Goal: Transaction & Acquisition: Purchase product/service

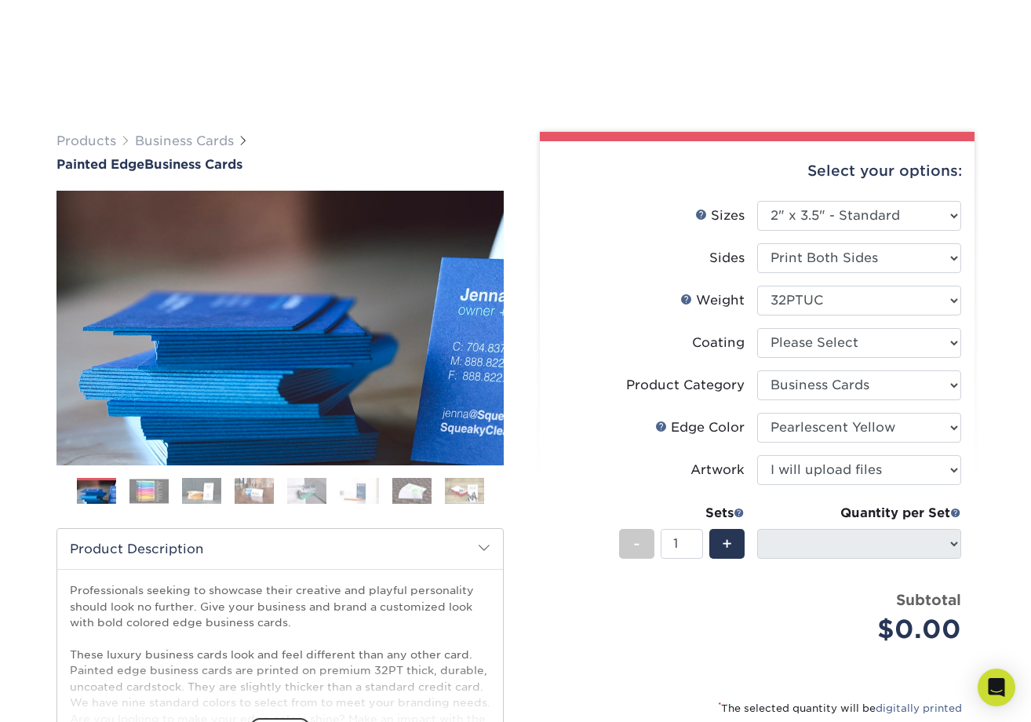
select select "2.00x3.50"
select select "3b5148f1-0588-4f88-a218-97bcfdce65c1"
select select "2493b29d-3df2-4c24-aeb8-2434d1fbbe64"
select select "upload"
select select
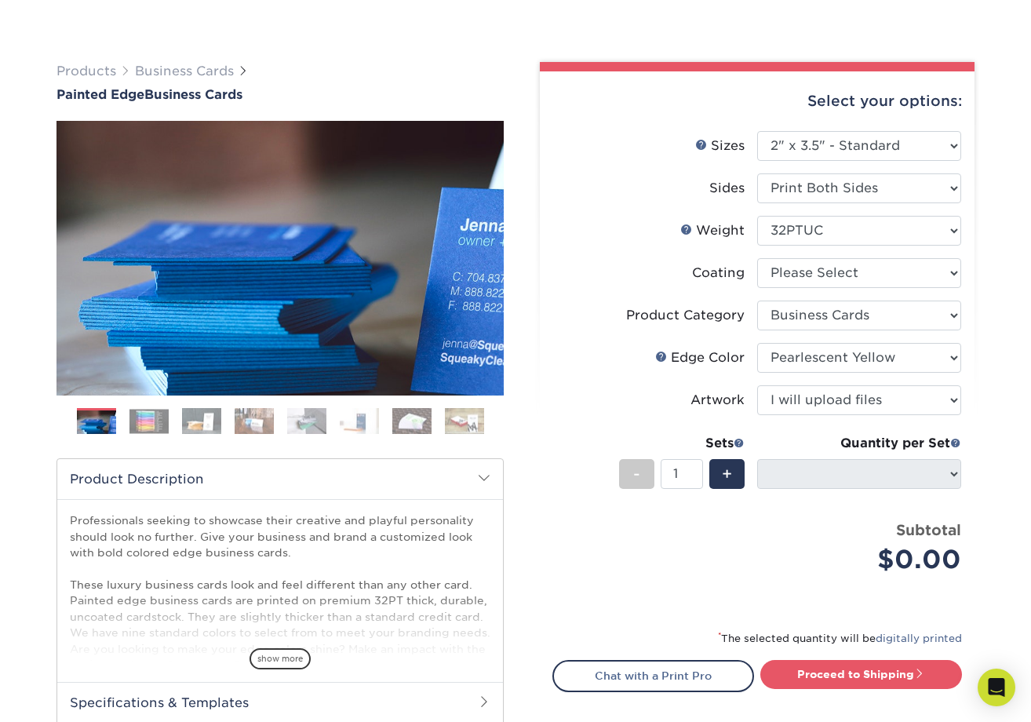
scroll to position [157, 0]
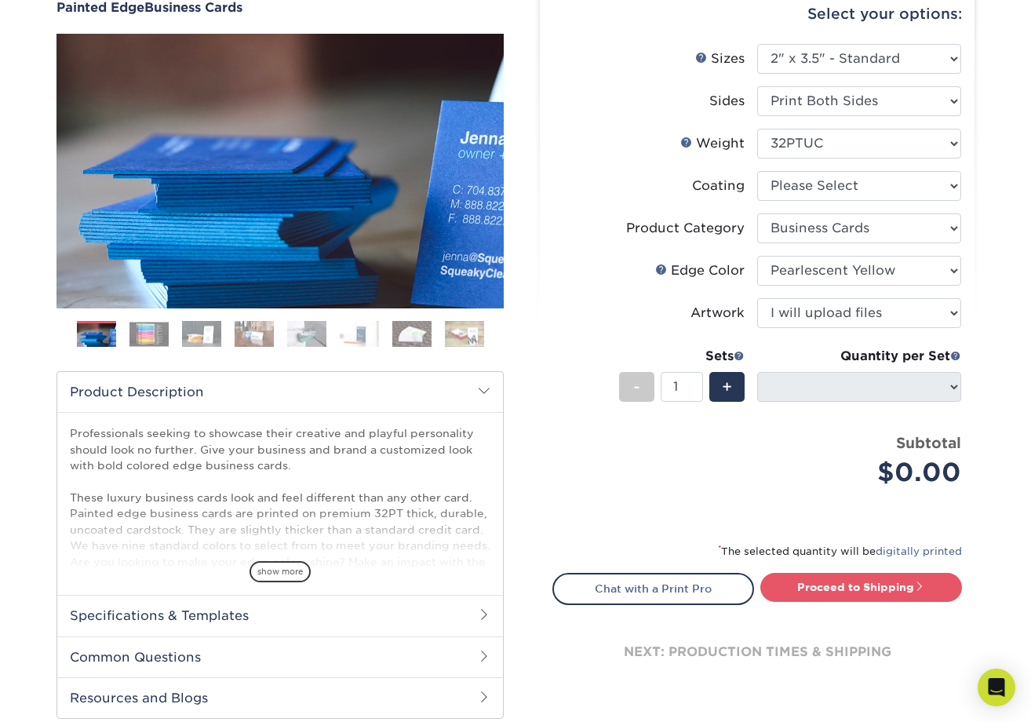
drag, startPoint x: 814, startPoint y: 360, endPoint x: 828, endPoint y: 409, distance: 50.6
click at [817, 361] on div "Quantity per Set" at bounding box center [859, 356] width 204 height 19
click at [833, 410] on div "Quantity per Set 250* – $168.00 500* – $217.00 1000* – $339.00 (Price includes …" at bounding box center [859, 383] width 204 height 73
click at [965, 386] on div "Select your options: Sizes Help Sizes Please Select 2" x 3.5" - Standard 2.125"…" at bounding box center [757, 347] width 435 height 727
drag, startPoint x: 926, startPoint y: 324, endPoint x: 932, endPoint y: 348, distance: 25.1
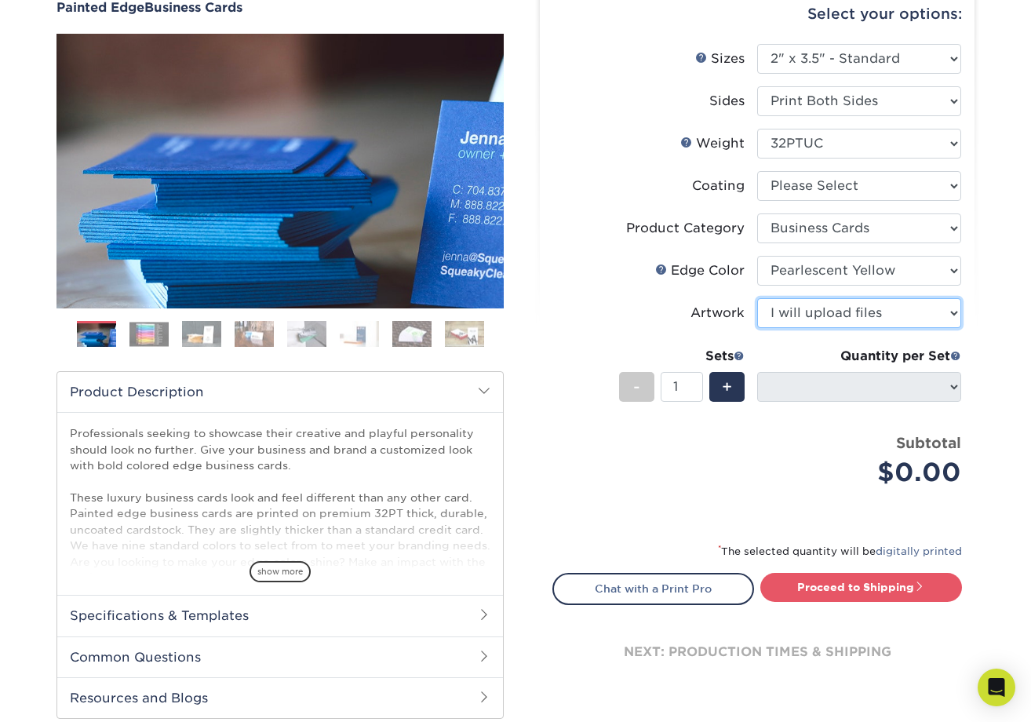
click at [932, 348] on ul "Sizes Help Sizes Please Select 2" x 3.5" - Standard 2.125" x 3.375" - European …" at bounding box center [756, 277] width 409 height 467
click at [757, 298] on select "Please Select I will upload files I need a design - $100" at bounding box center [859, 313] width 204 height 30
click at [814, 439] on div "Subtotal $0.00" at bounding box center [865, 462] width 192 height 60
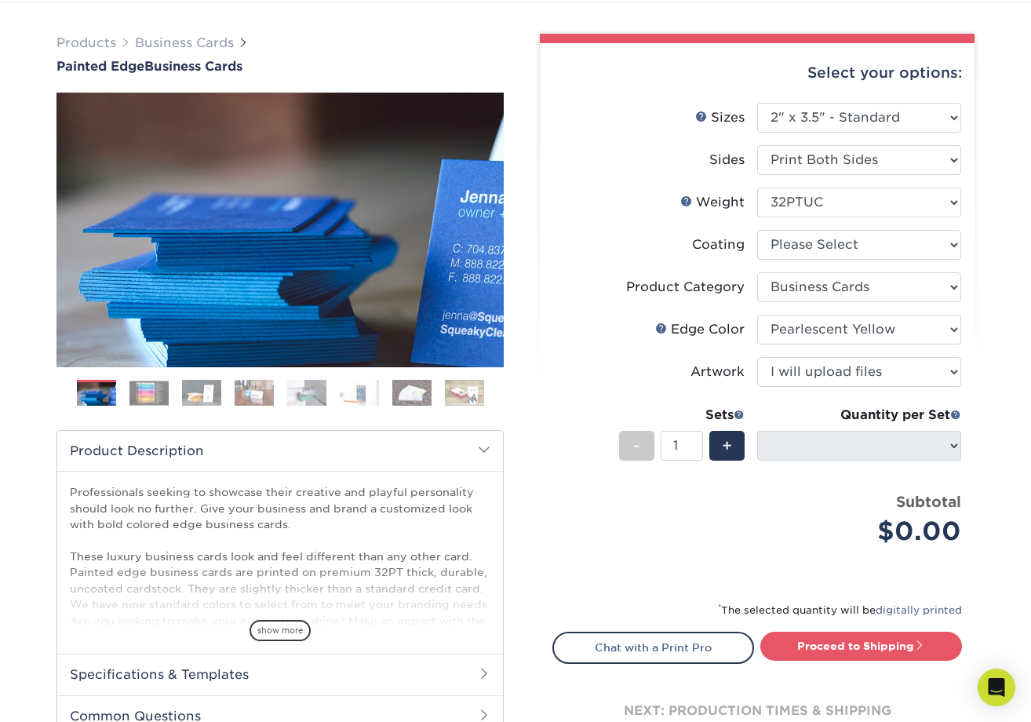
scroll to position [0, 0]
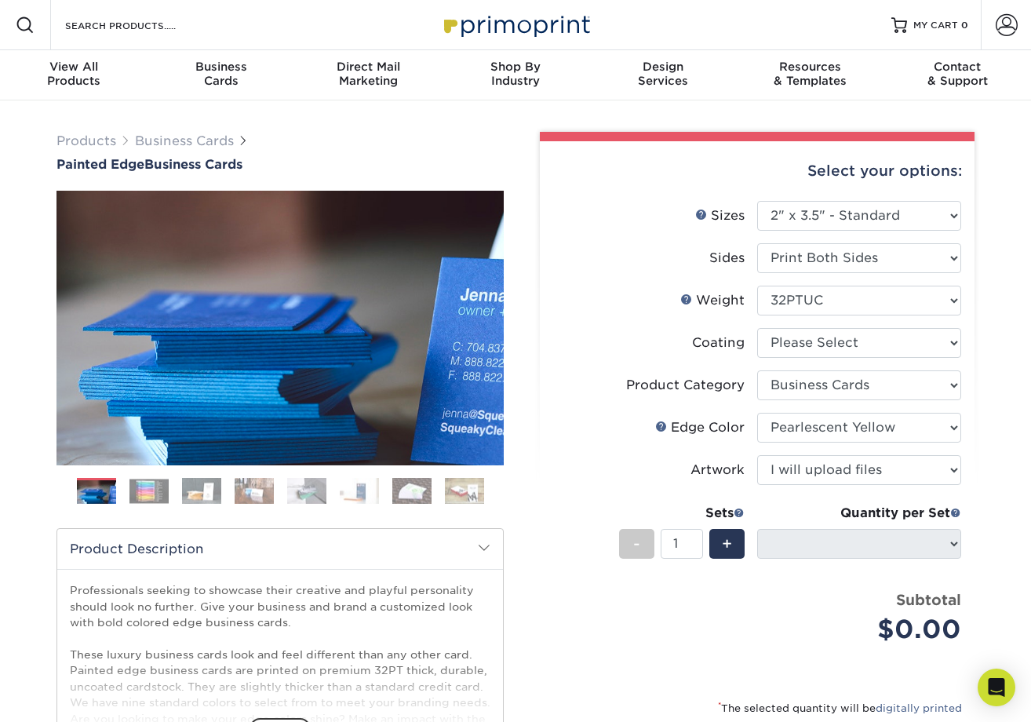
click at [908, 563] on div "Quantity per Set 250* – $168.00 500* – $217.00 1000* – $339.00 (Price includes …" at bounding box center [859, 540] width 204 height 73
click at [911, 559] on div "Quantity per Set 250* – $168.00 500* – $217.00 1000* – $339.00 (Price includes …" at bounding box center [859, 540] width 204 height 73
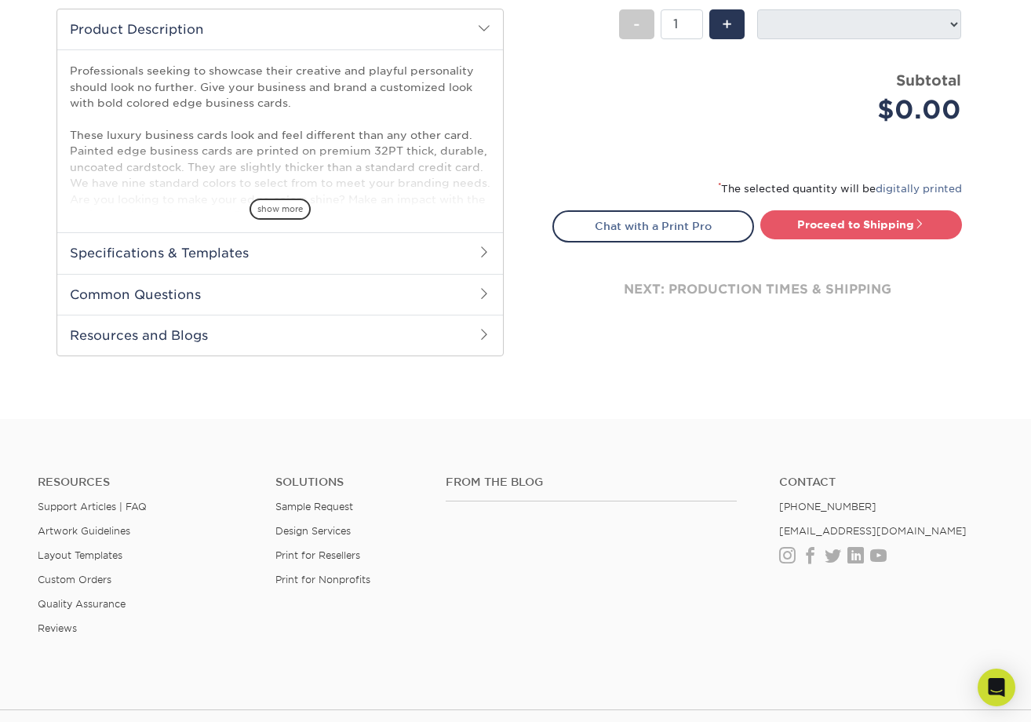
scroll to position [519, 0]
click at [894, 235] on link "Proceed to Shipping" at bounding box center [861, 225] width 202 height 28
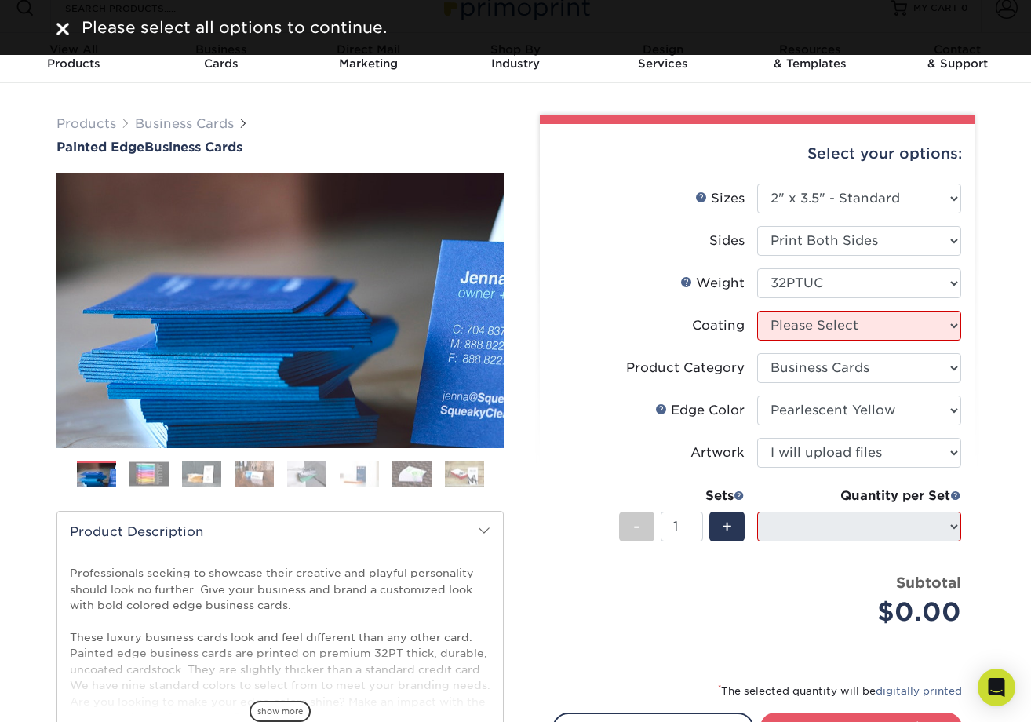
scroll to position [0, 0]
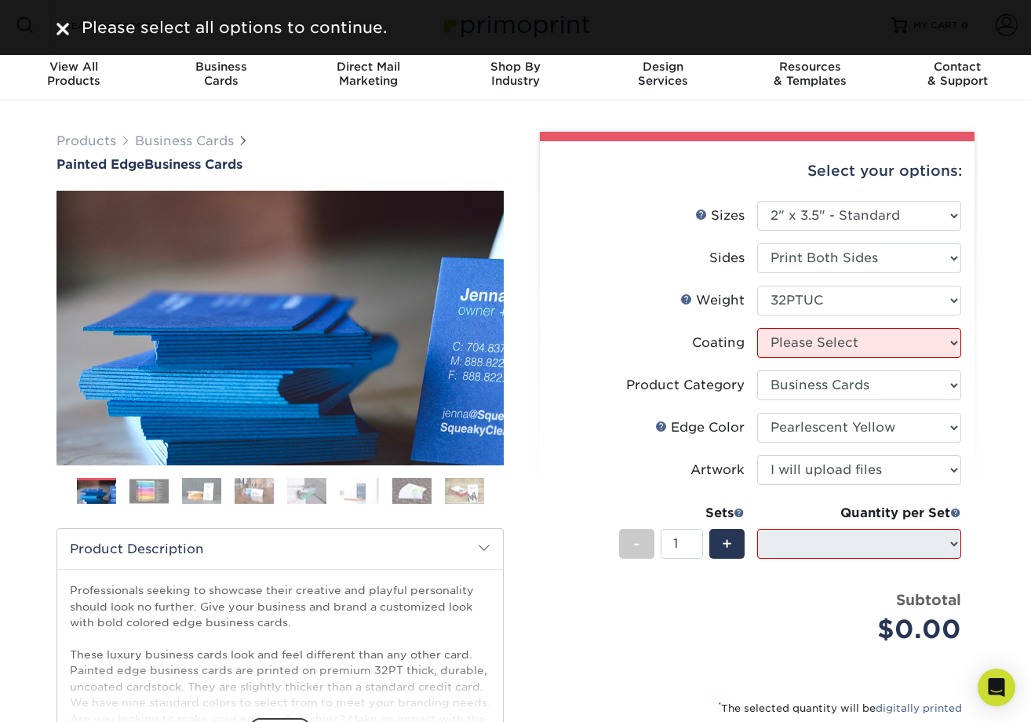
click at [937, 315] on li "Weight Help Weight Please Select 32PTUC" at bounding box center [757, 307] width 408 height 42
click at [933, 340] on select at bounding box center [859, 343] width 204 height 30
select select "3e7618de-abca-4bda-9f97-8b9129e913d8"
click at [757, 328] on select at bounding box center [859, 343] width 204 height 30
select select "-1"
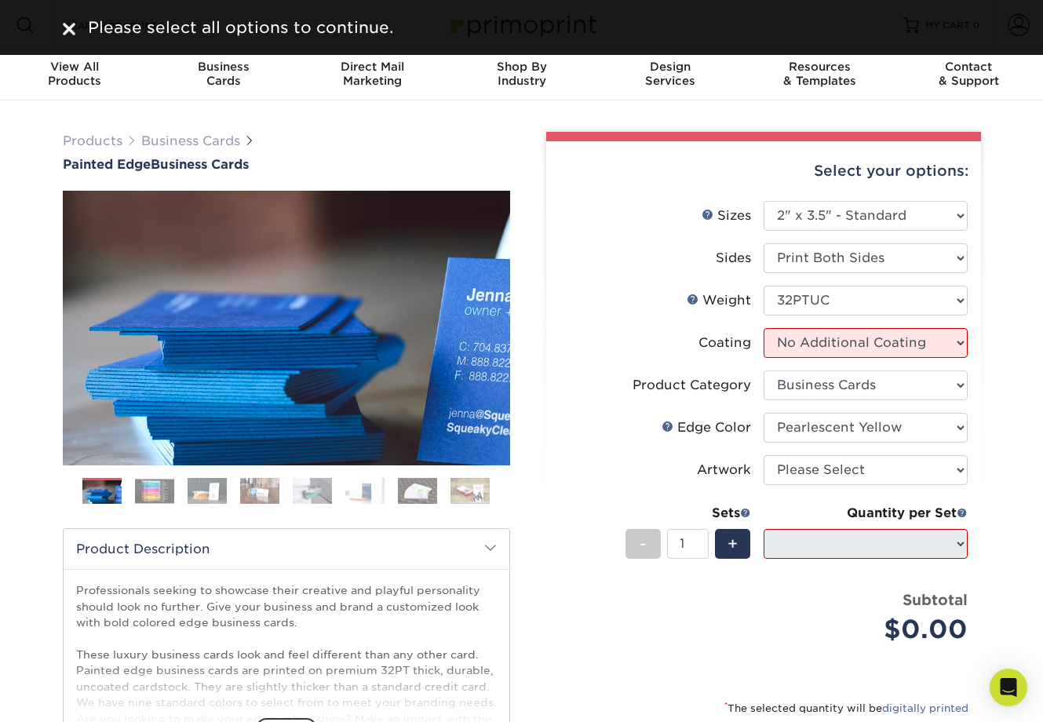
select select "-1"
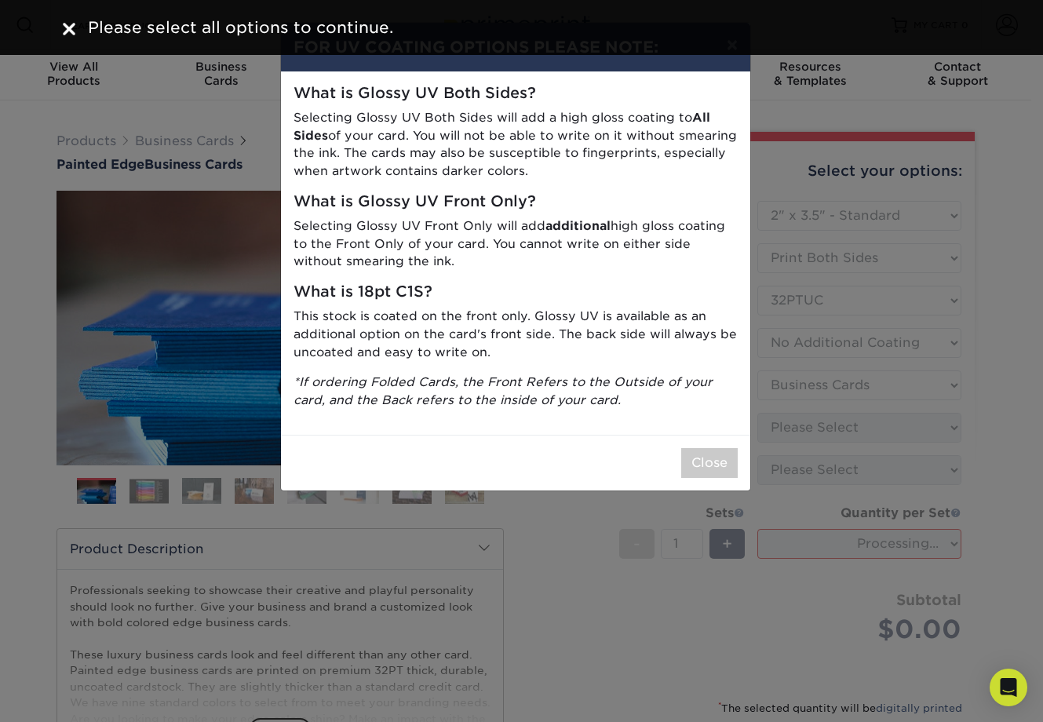
drag, startPoint x: 660, startPoint y: 231, endPoint x: 660, endPoint y: 243, distance: 11.8
click at [660, 235] on p "Selecting Glossy UV Front Only will add additional high gloss coating to the Fr…" at bounding box center [515, 243] width 444 height 53
click at [520, 384] on icon "*If ordering Folded Cards, the Front Refers to the Outside of your card, and th…" at bounding box center [502, 390] width 419 height 33
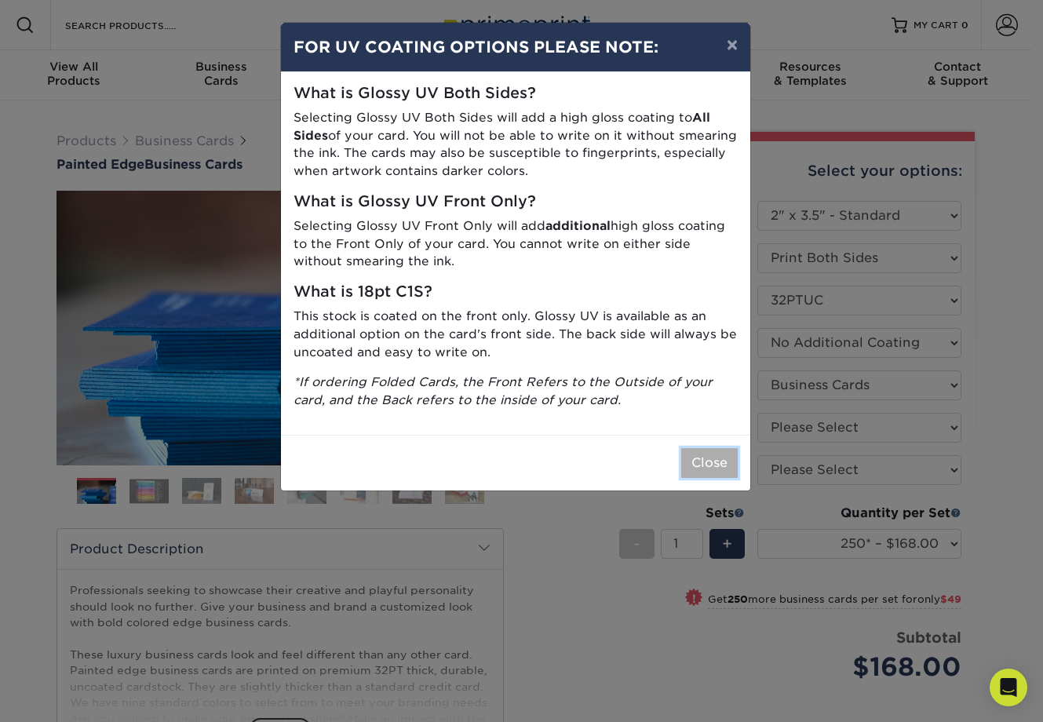
click at [722, 473] on button "Close" at bounding box center [709, 463] width 56 height 30
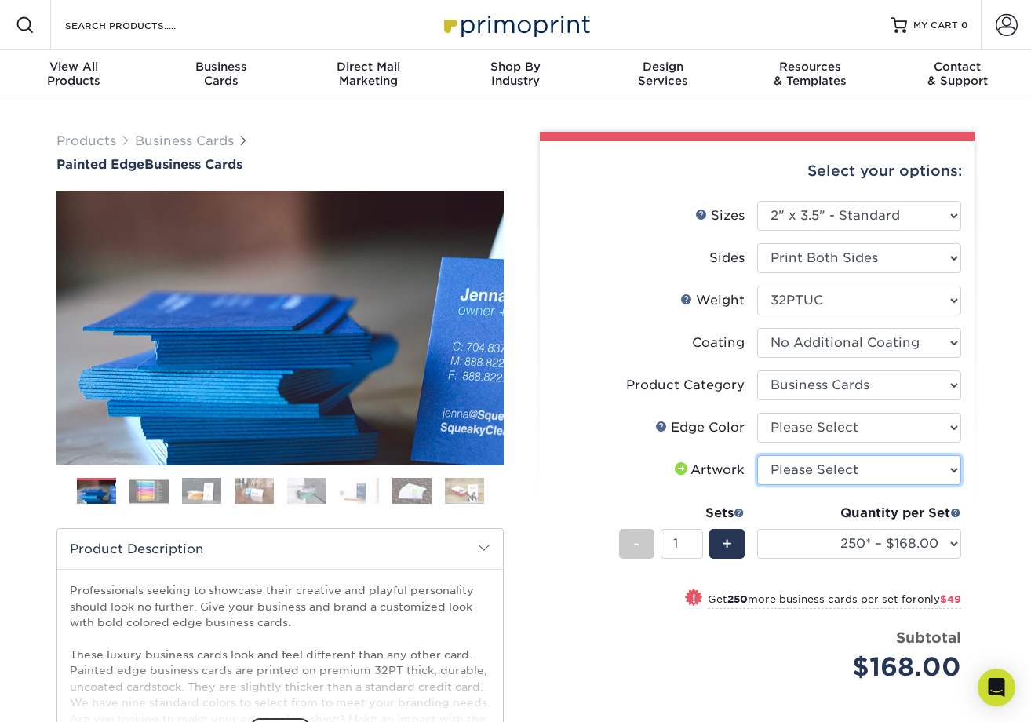
click at [817, 458] on select "Please Select I will upload files I need a design - $100" at bounding box center [859, 470] width 204 height 30
select select "upload"
click at [757, 455] on select "Please Select I will upload files I need a design - $100" at bounding box center [859, 470] width 204 height 30
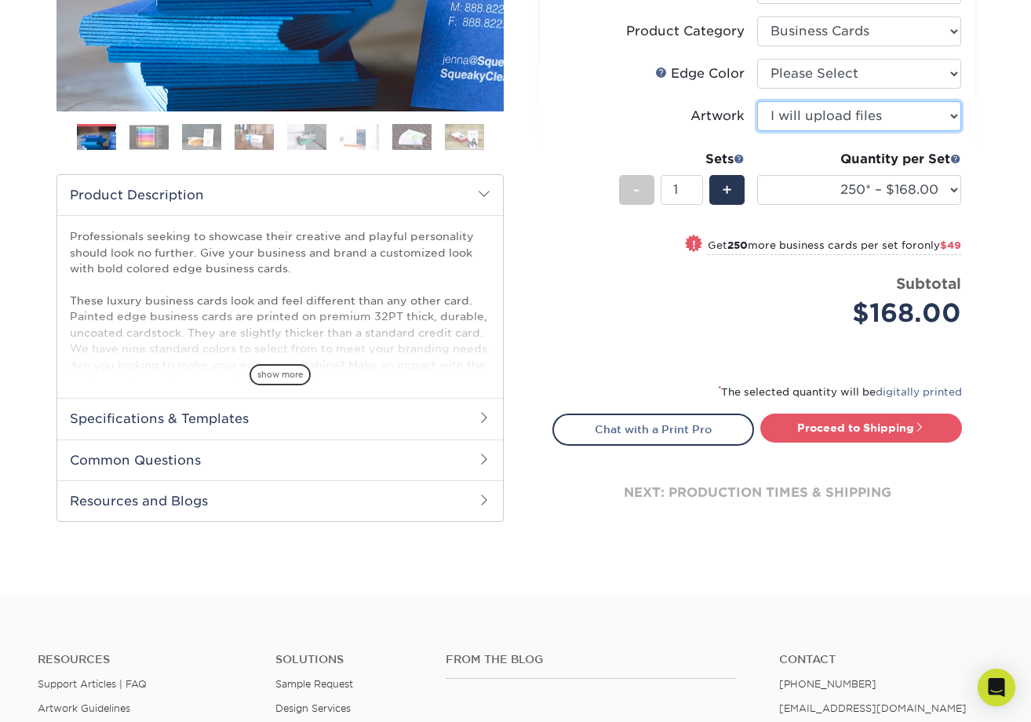
scroll to position [157, 0]
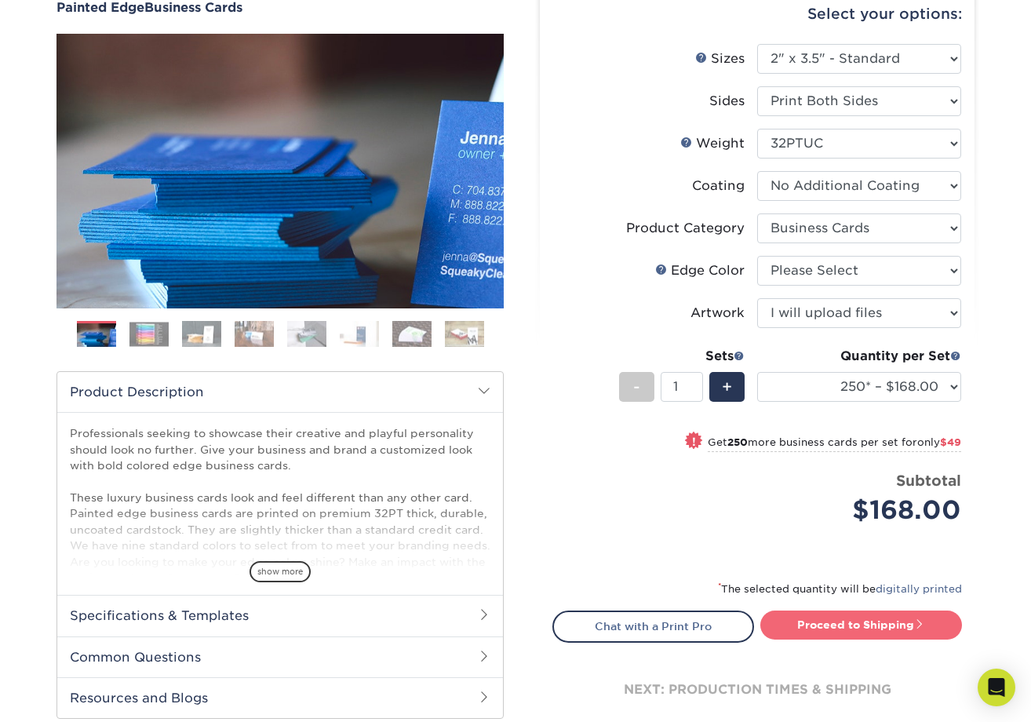
click at [864, 628] on link "Proceed to Shipping" at bounding box center [861, 624] width 202 height 28
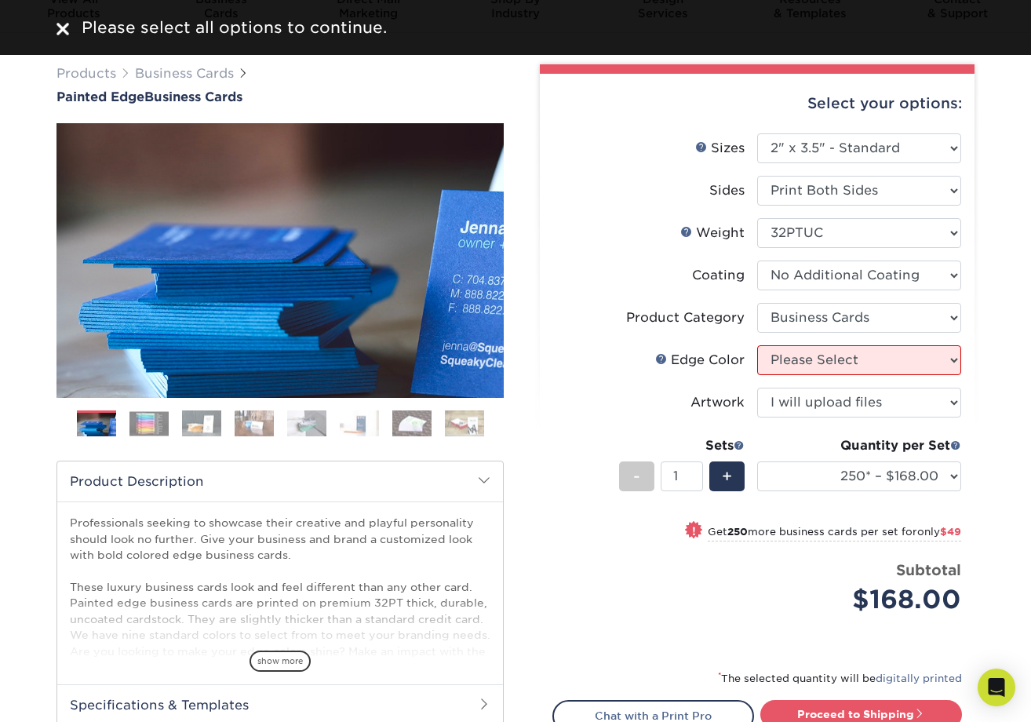
scroll to position [0, 0]
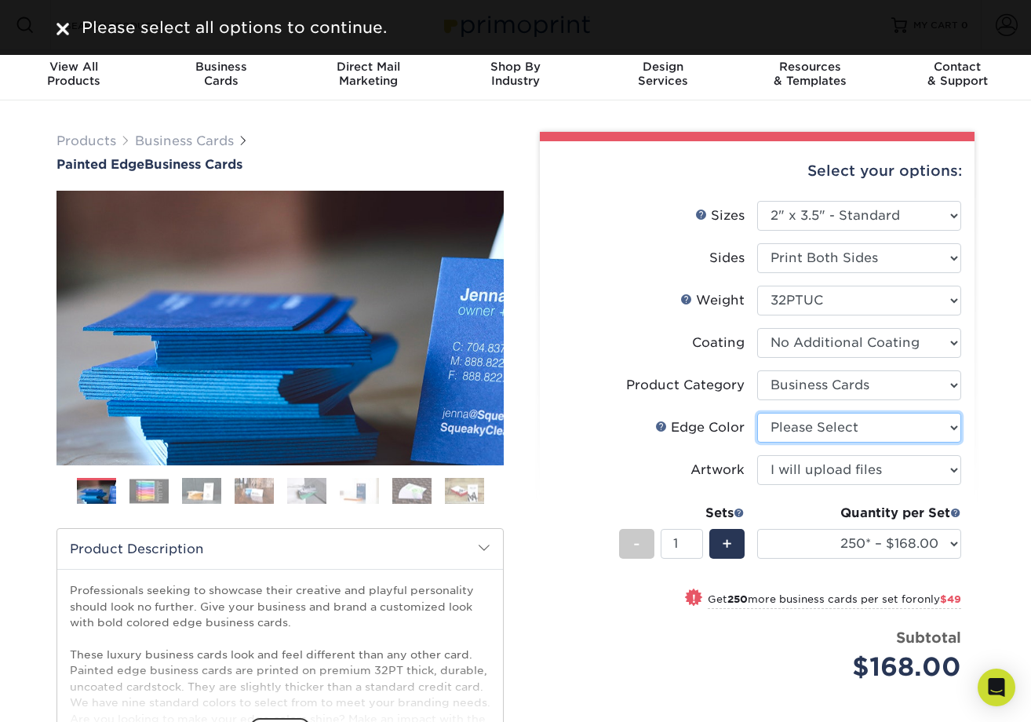
click at [866, 431] on select "Please Select Charcoal Black Brown Blue Pearlescent Blue Pearlescent Gold Pearl…" at bounding box center [859, 428] width 204 height 30
select select "2493b29d-3df2-4c24-aeb8-2434d1fbbe64"
click at [757, 413] on select "Please Select Charcoal Black Brown Blue Pearlescent Blue Pearlescent Gold Pearl…" at bounding box center [859, 428] width 204 height 30
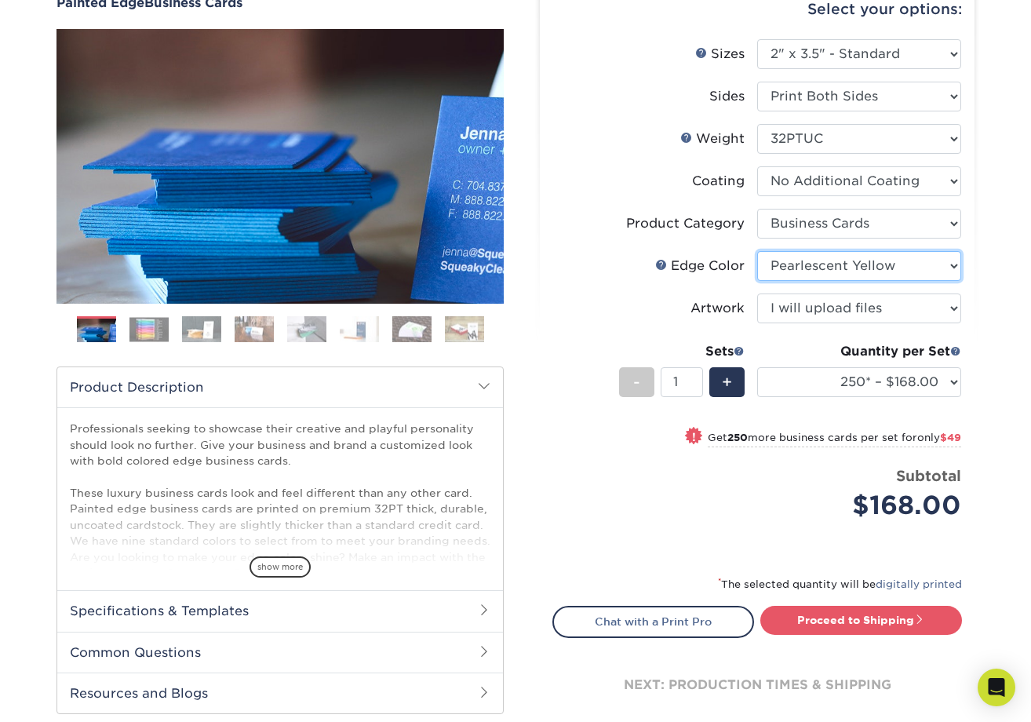
scroll to position [392, 0]
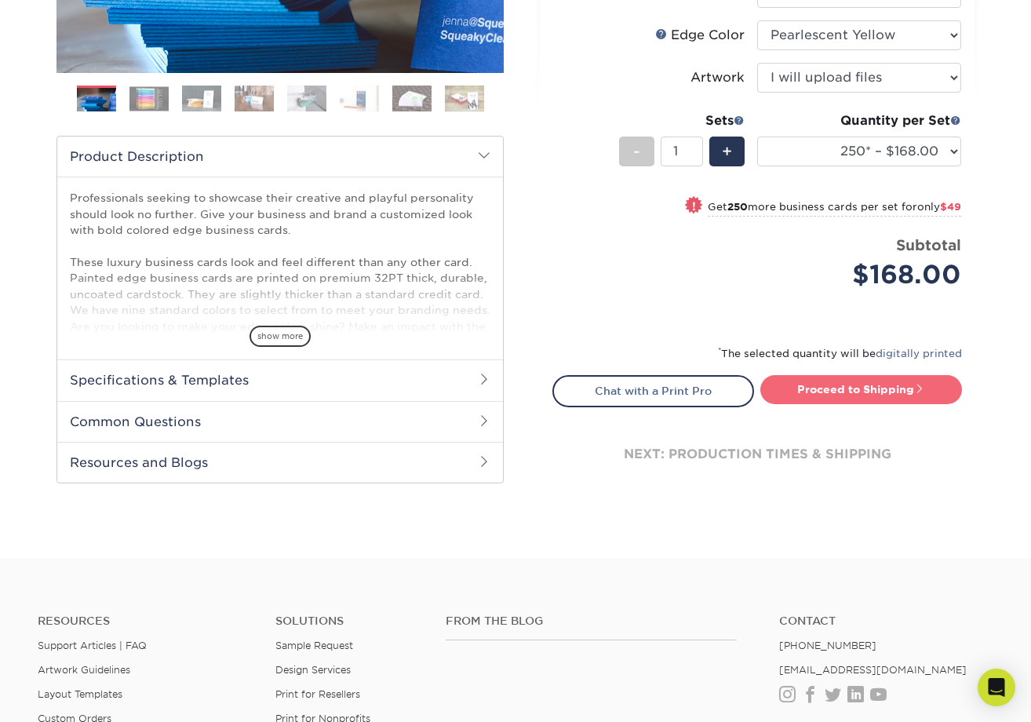
click at [878, 390] on link "Proceed to Shipping" at bounding box center [861, 389] width 202 height 28
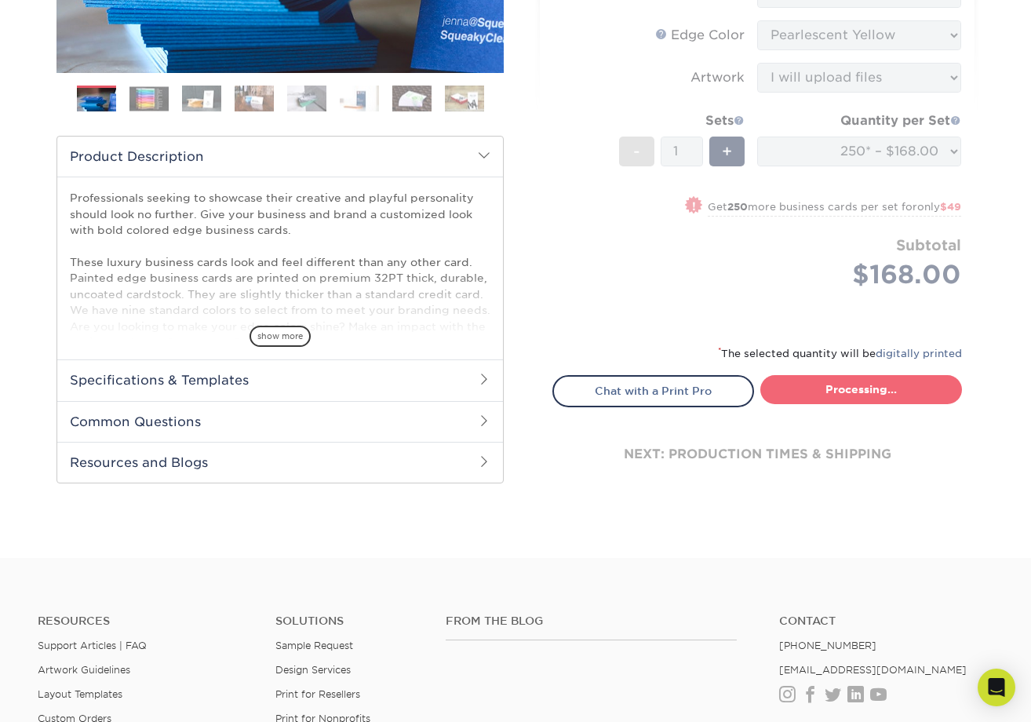
select select "b1d50ed3-fc81-464d-a1d8-d1915fbce704"
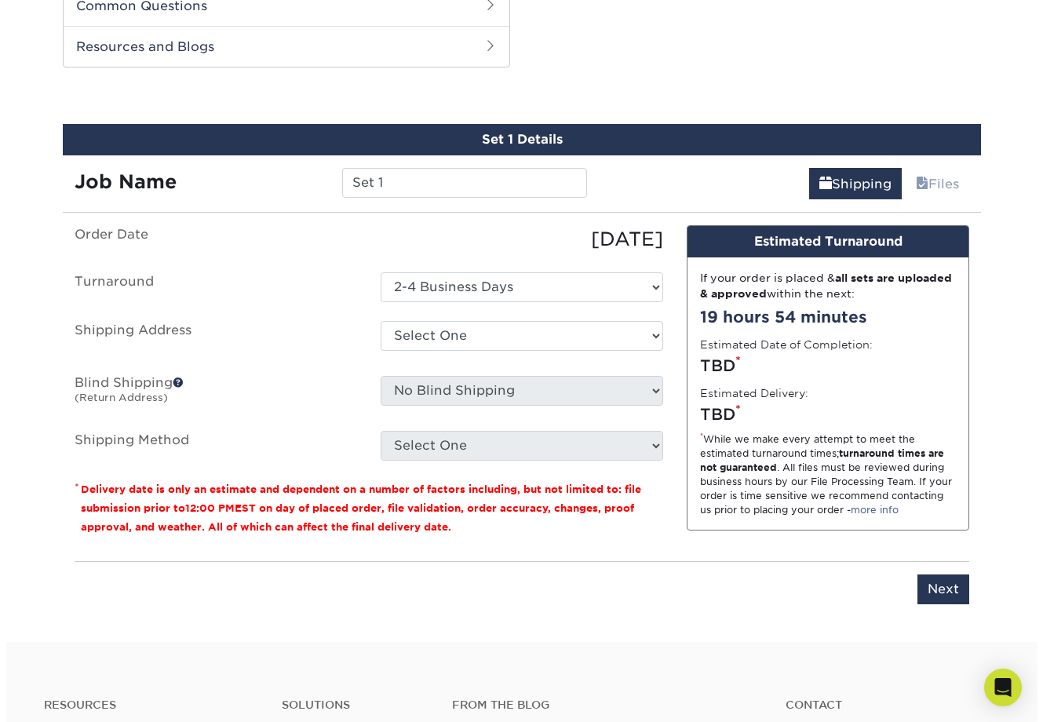
scroll to position [810, 0]
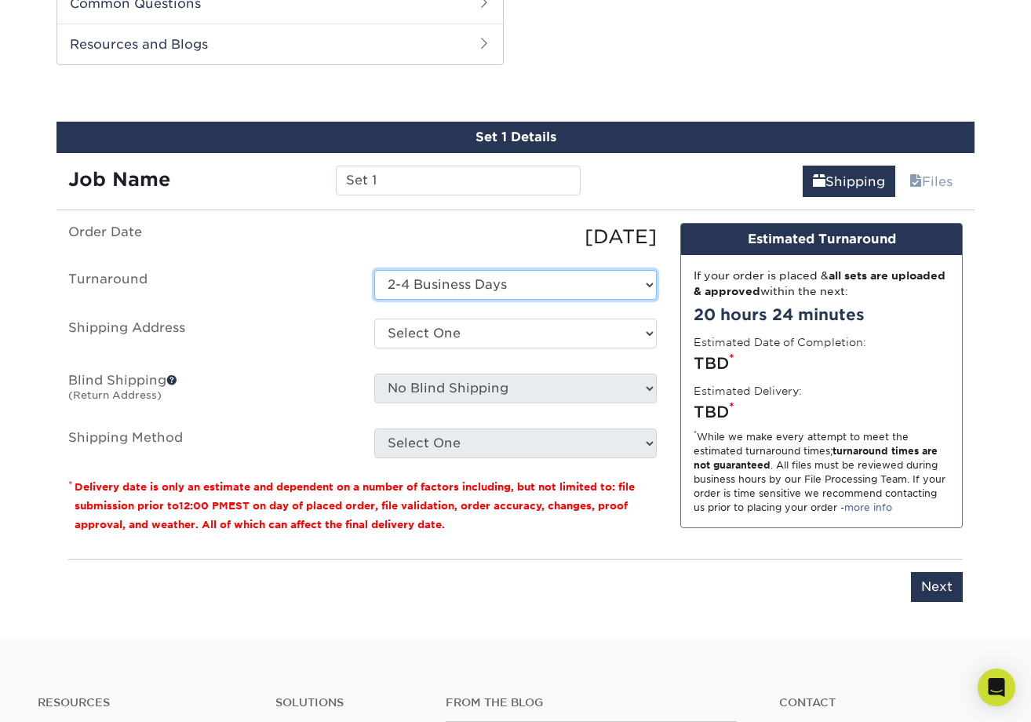
click at [486, 289] on select "Select One 2-4 Business Days" at bounding box center [515, 285] width 282 height 30
click at [479, 233] on div "[DATE]" at bounding box center [515, 237] width 306 height 28
click at [458, 282] on select "Select One 2-4 Business Days" at bounding box center [515, 285] width 282 height 30
click at [464, 257] on ul "Order Date [DATE] [GEOGRAPHIC_DATA] Select One 2-4 Business Days Shipping Addre…" at bounding box center [362, 340] width 588 height 235
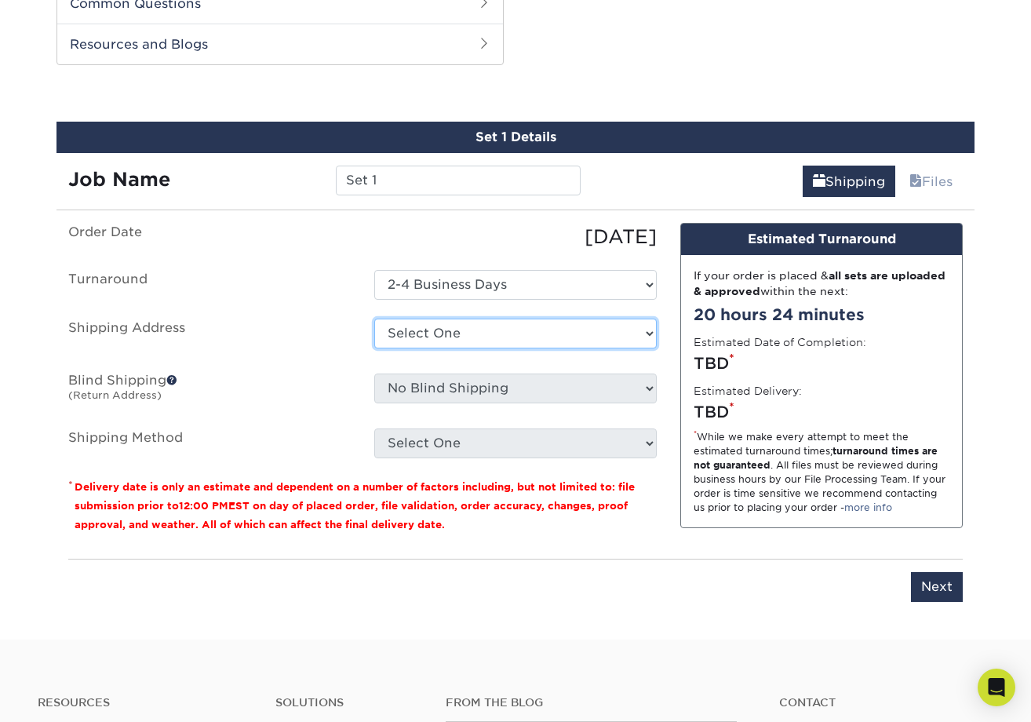
click at [486, 326] on select "Select One + Add New Address - Login" at bounding box center [515, 333] width 282 height 30
select select "newaddress"
click at [374, 318] on select "Select One + Add New Address - Login" at bounding box center [515, 333] width 282 height 30
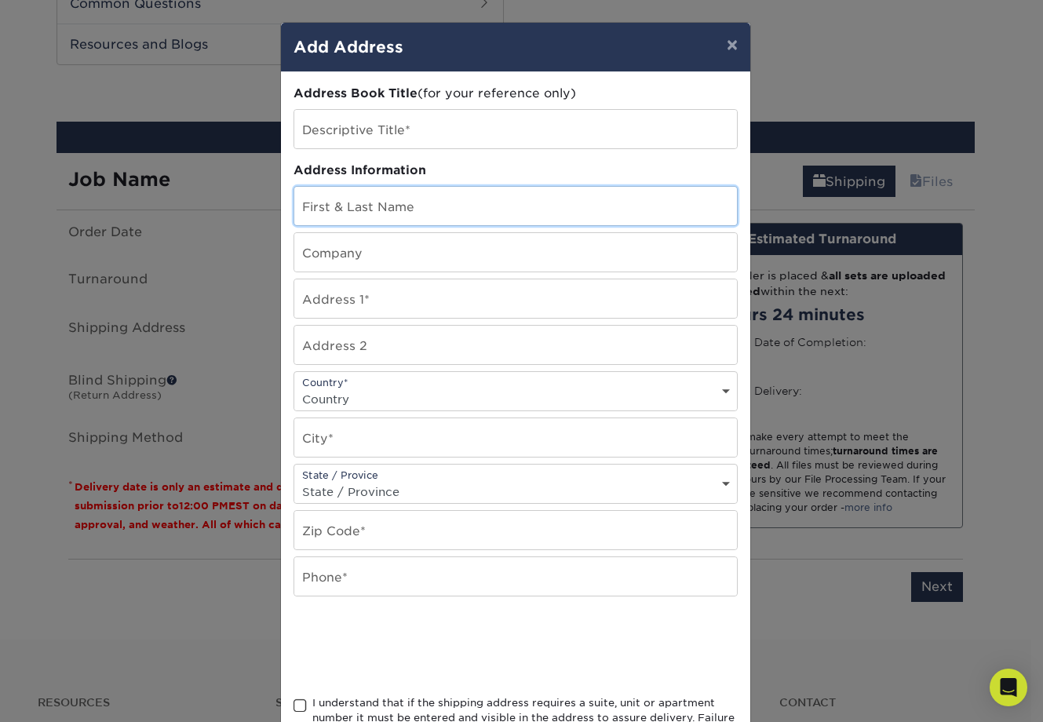
click at [406, 196] on input "text" at bounding box center [515, 206] width 442 height 38
type input "[PERSON_NAME]"
type input "HCD Real Estate"
